Goal: Information Seeking & Learning: Learn about a topic

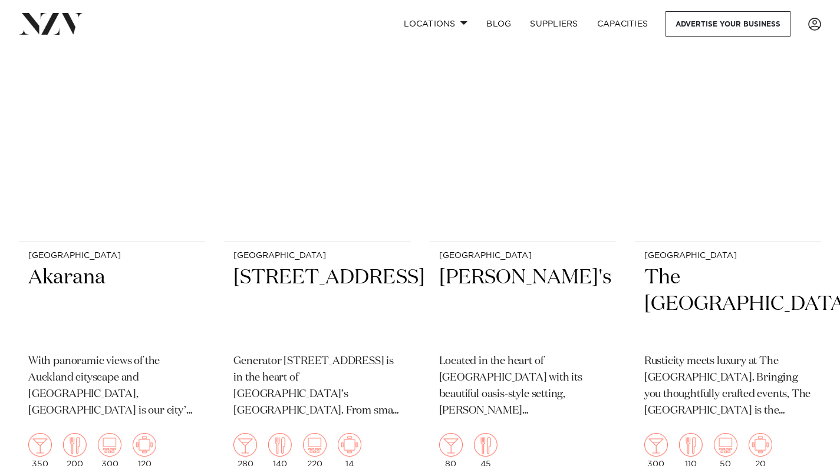
scroll to position [5614, 0]
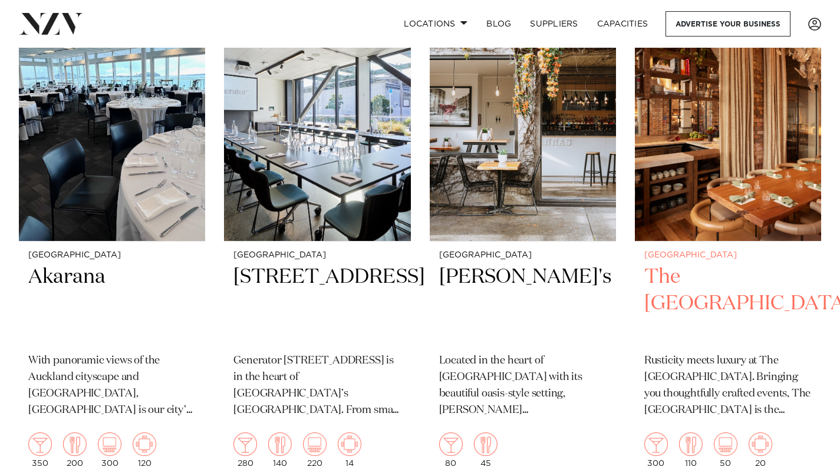
click at [689, 264] on h2 "The [GEOGRAPHIC_DATA]" at bounding box center [727, 304] width 167 height 80
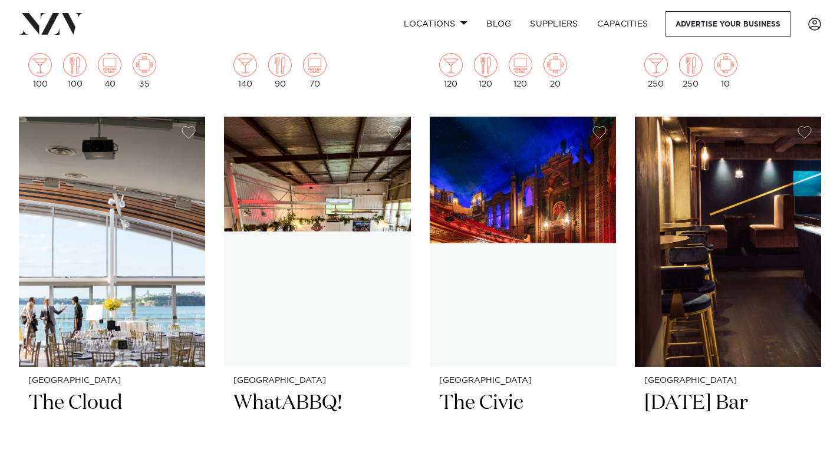
scroll to position [9148, 0]
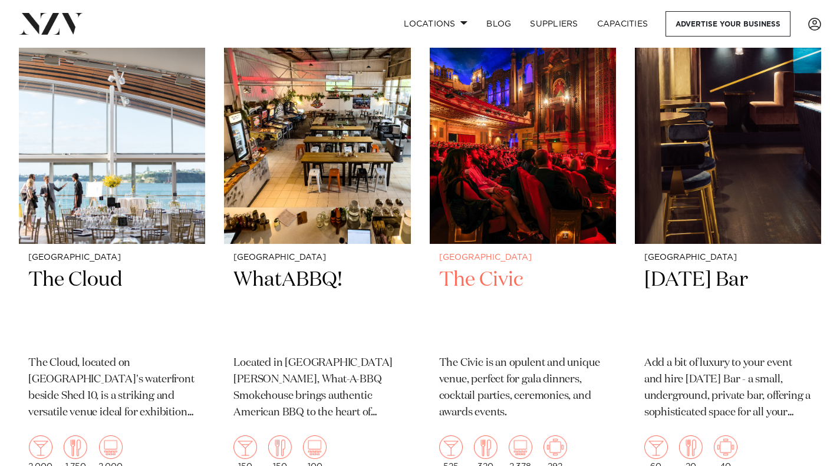
click at [505, 267] on h2 "The Civic" at bounding box center [522, 307] width 167 height 80
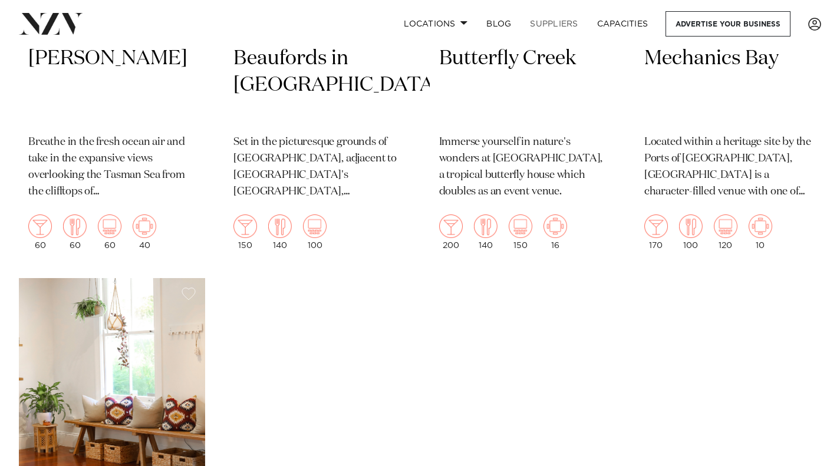
scroll to position [15316, 0]
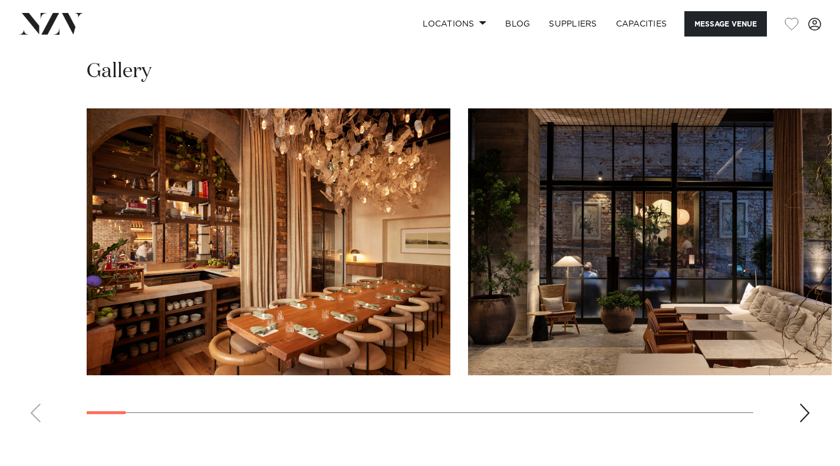
scroll to position [1525, 0]
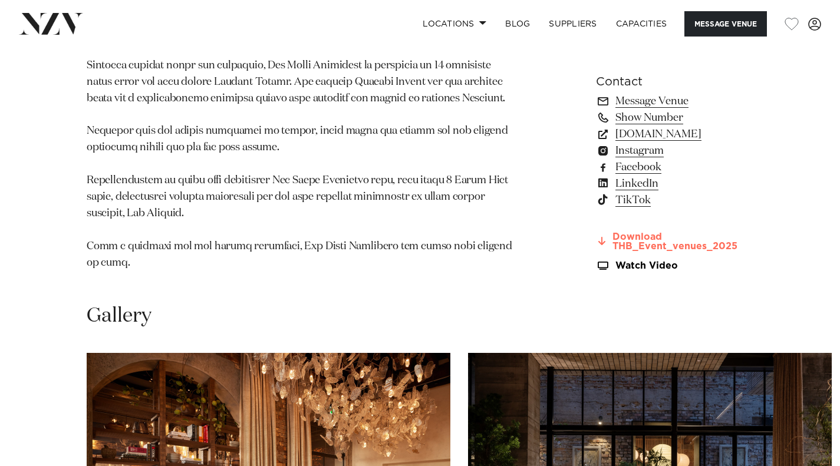
click at [629, 232] on link "Download THB_Event_venues_2025" at bounding box center [674, 242] width 157 height 20
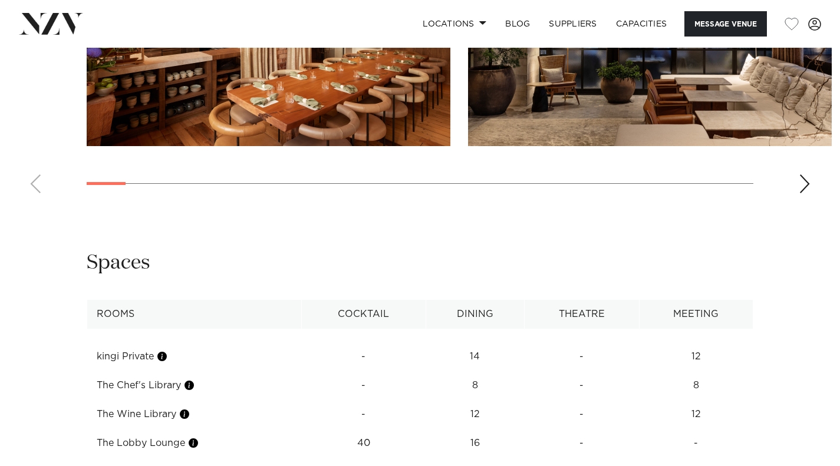
scroll to position [2175, 0]
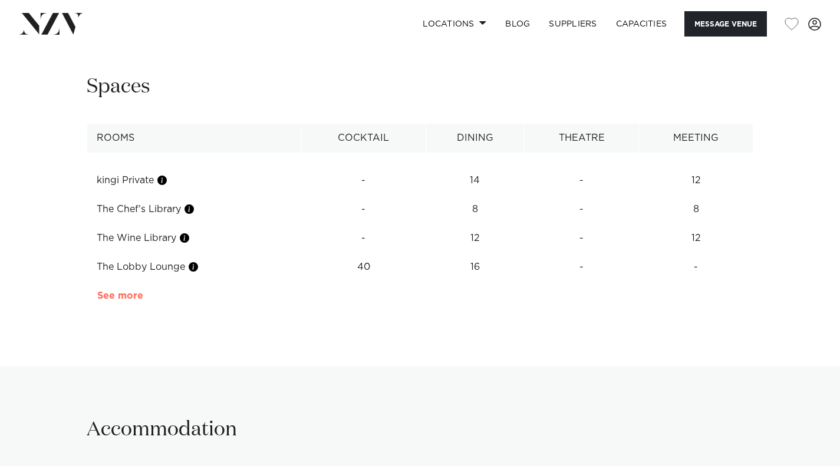
click at [127, 291] on link "See more" at bounding box center [143, 295] width 92 height 9
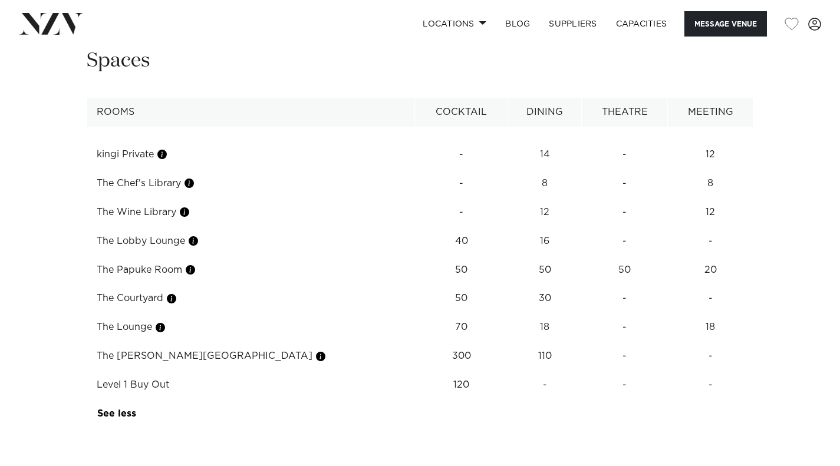
scroll to position [2195, 0]
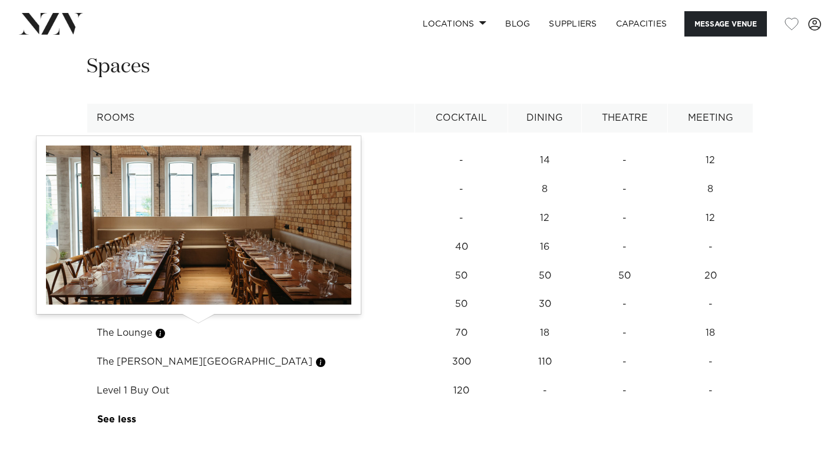
click at [315, 356] on button "button" at bounding box center [321, 362] width 12 height 12
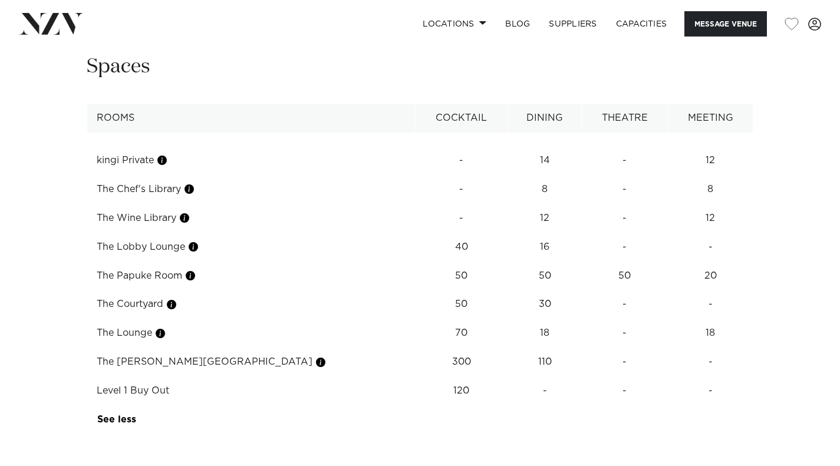
click at [180, 348] on td "The Kronfeld Room" at bounding box center [251, 362] width 328 height 29
drag, startPoint x: 179, startPoint y: 328, endPoint x: 87, endPoint y: 325, distance: 92.0
click at [87, 348] on td "The Kronfeld Room" at bounding box center [251, 362] width 328 height 29
copy td "The Kronfeld Room"
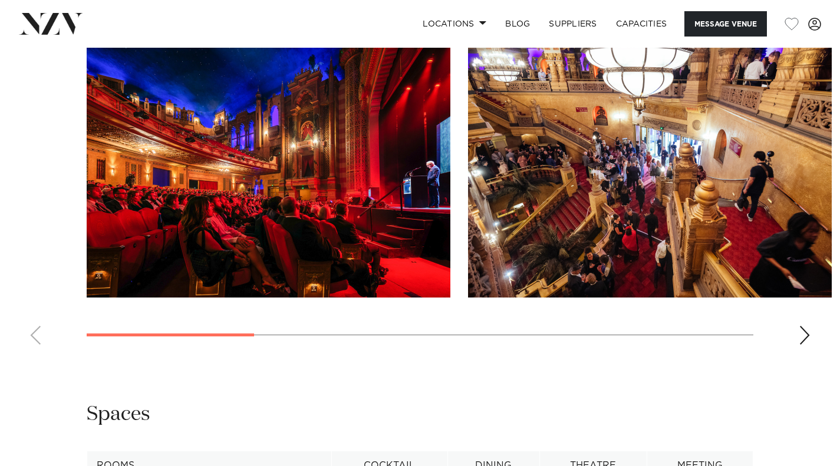
scroll to position [1159, 0]
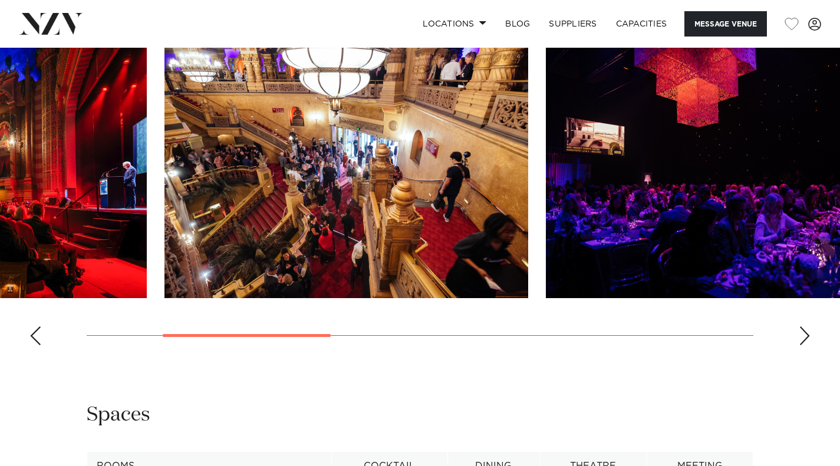
click at [220, 298] on img "2 / 7" at bounding box center [345, 164] width 363 height 267
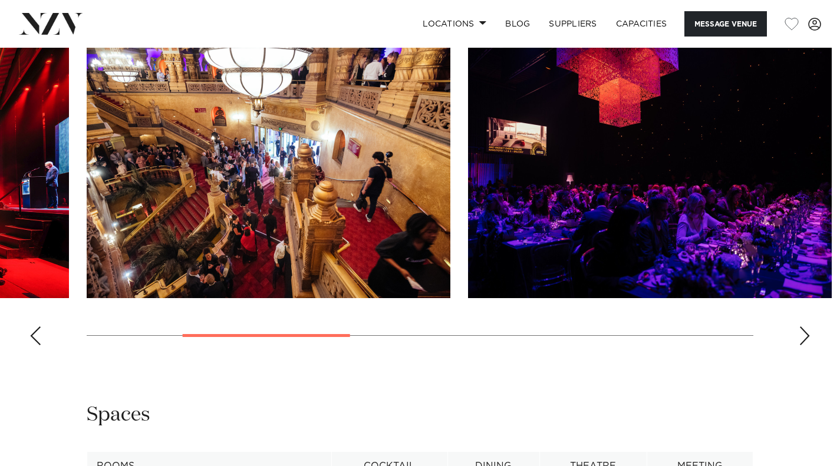
click at [0, 0] on slot at bounding box center [0, 0] width 0 height 0
